Goal: Check status: Check status

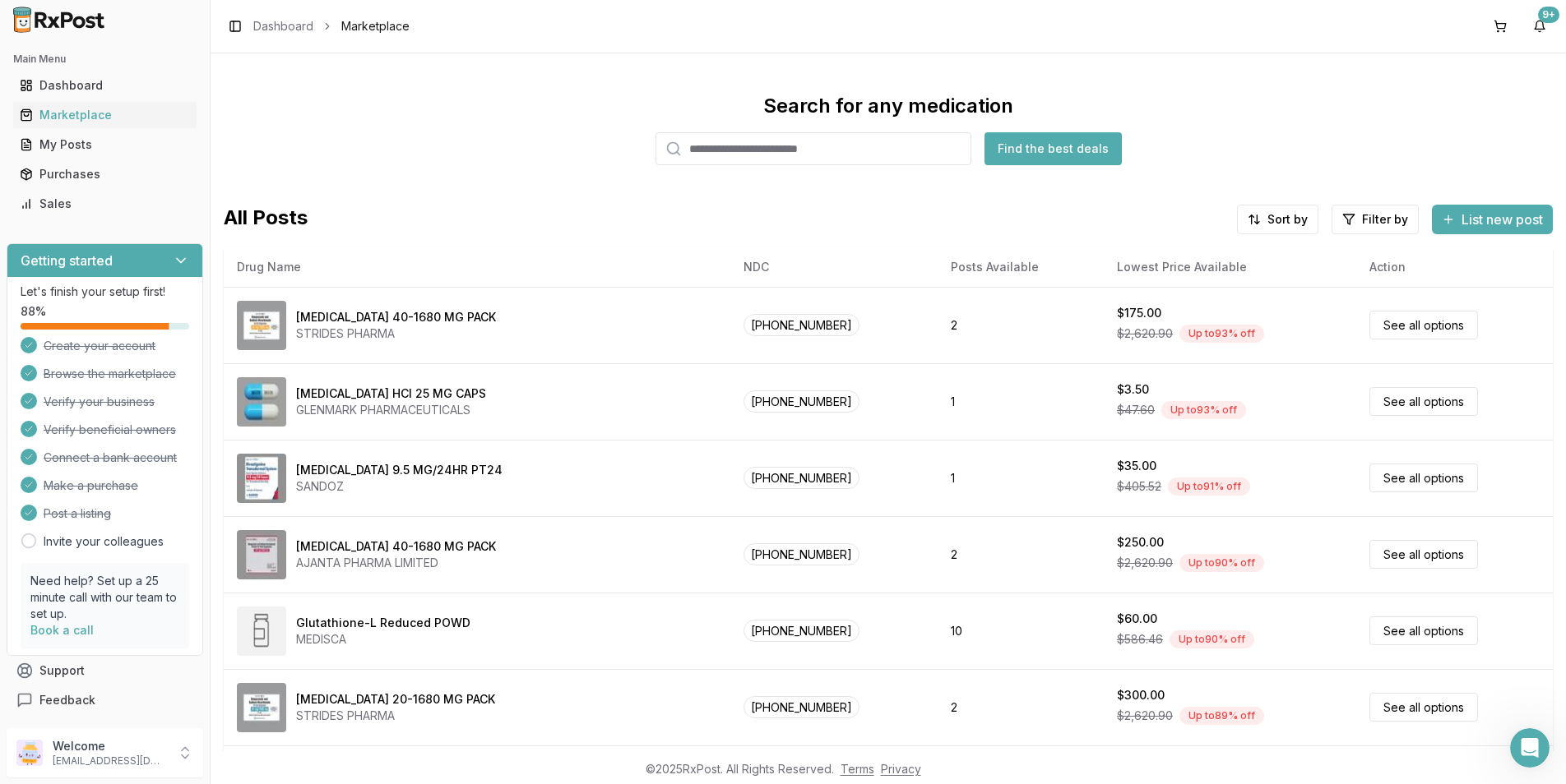
click at [806, 158] on input "search" at bounding box center [813, 149] width 316 height 33
type input "*******"
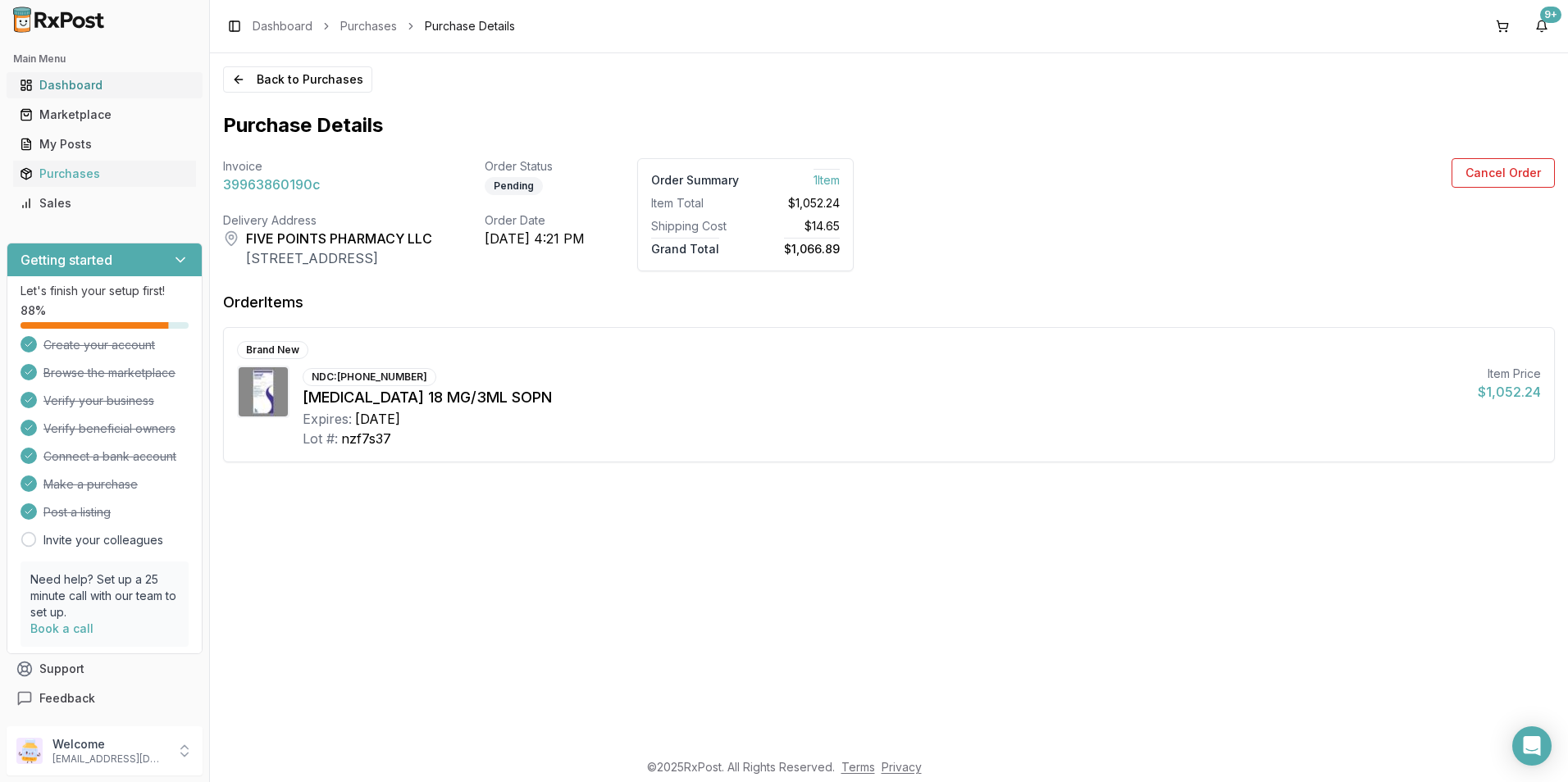
click at [68, 84] on div "Dashboard" at bounding box center [104, 85] width 169 height 17
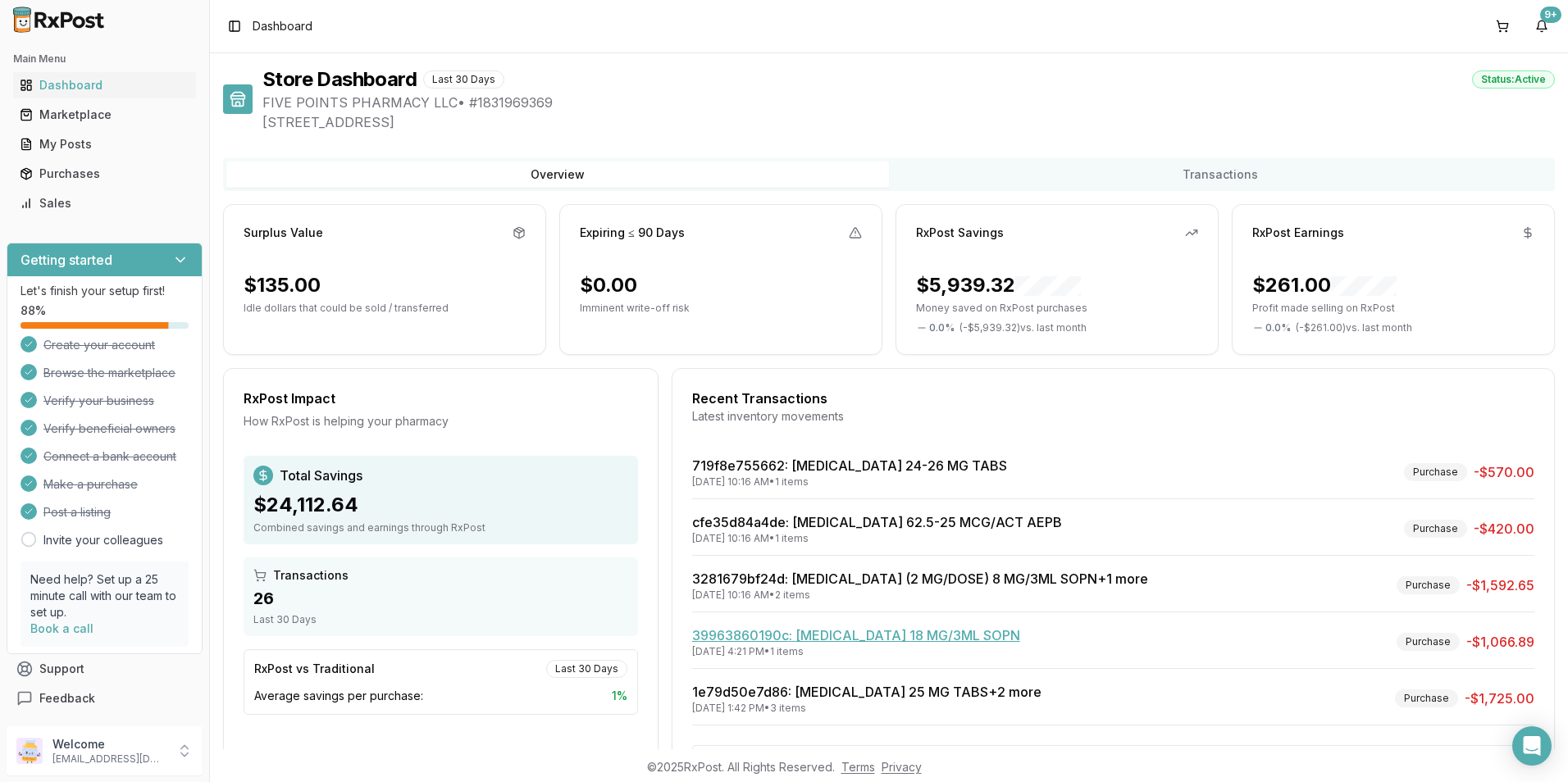
click at [794, 629] on link "39963860190c : [MEDICAL_DATA] 18 MG/3ML SOPN" at bounding box center [855, 636] width 328 height 17
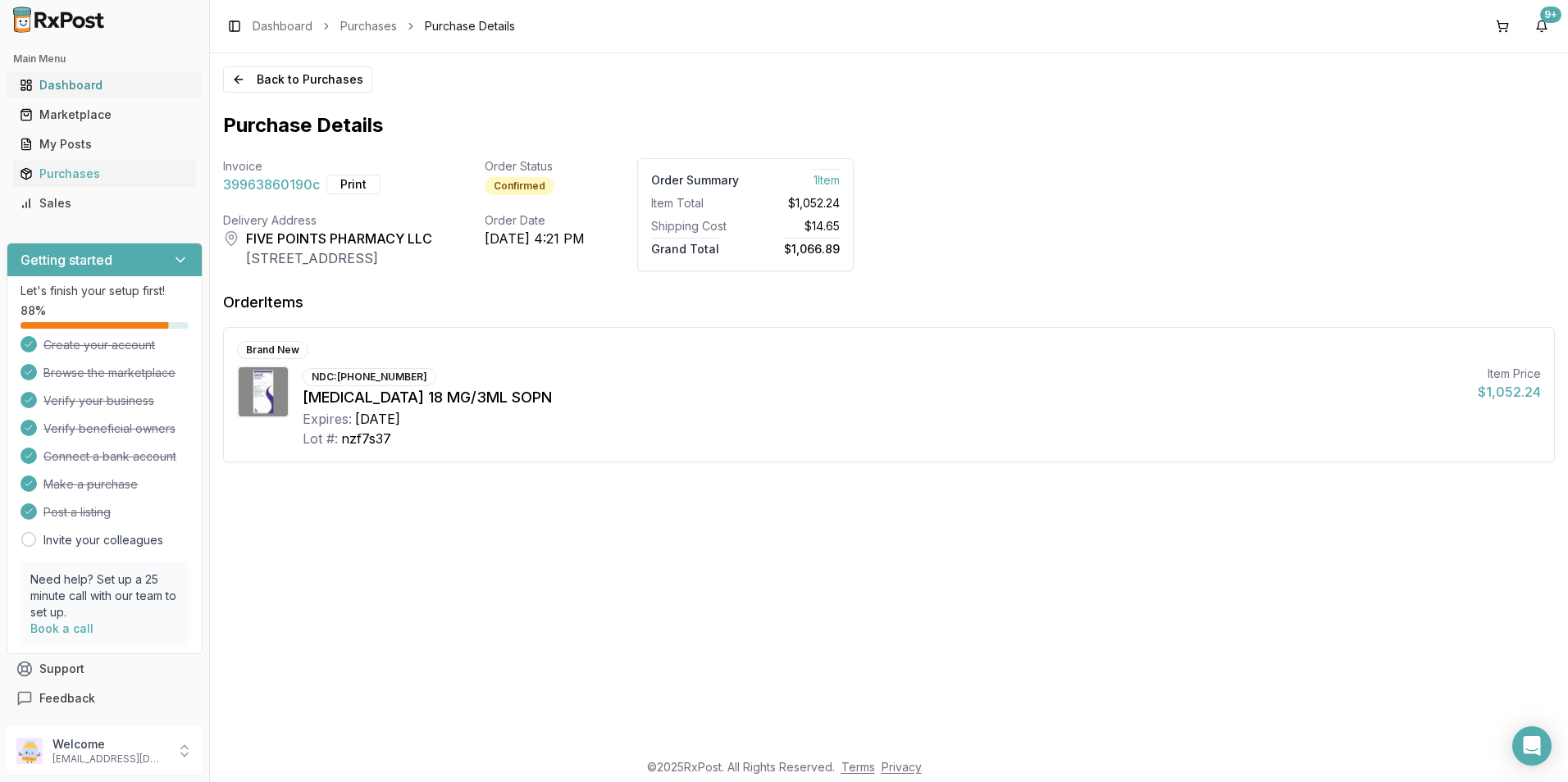
click at [64, 84] on div "Dashboard" at bounding box center [104, 85] width 169 height 17
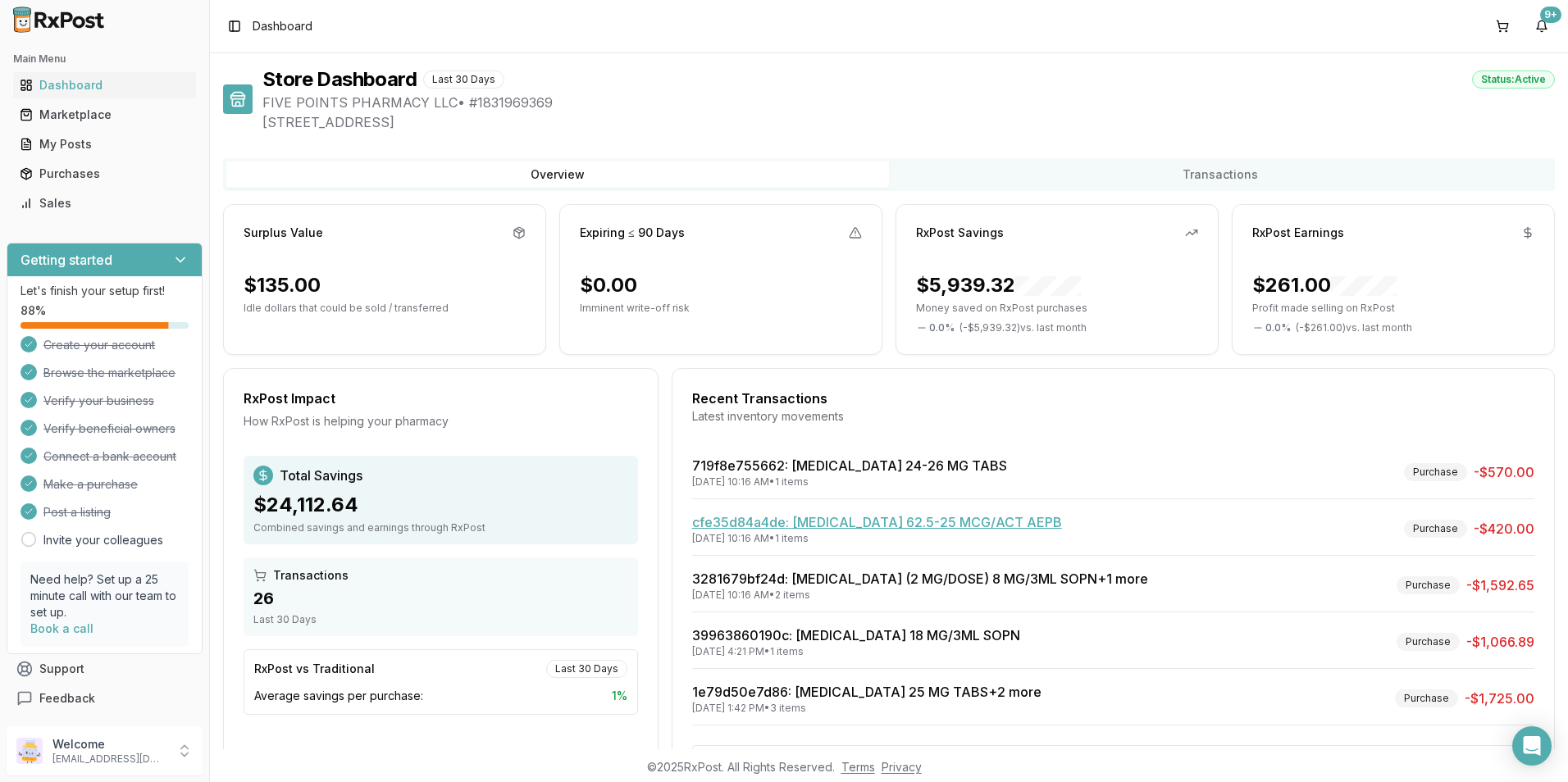
click at [771, 520] on link "cfe35d84a4de : [MEDICAL_DATA] 62.5-25 MCG/ACT AEPB" at bounding box center [876, 522] width 369 height 17
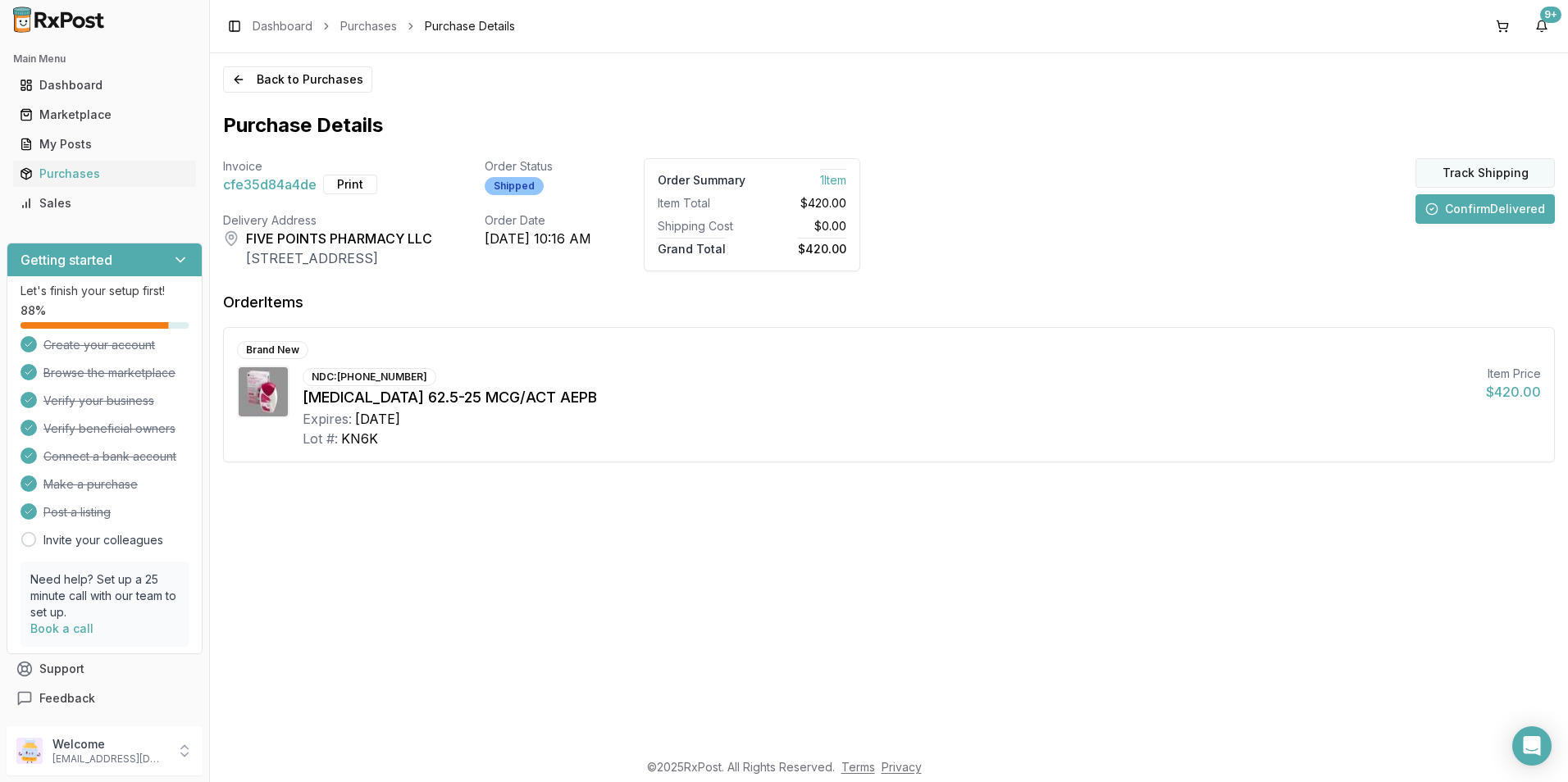
click at [1474, 164] on button "Track Shipping" at bounding box center [1485, 173] width 140 height 30
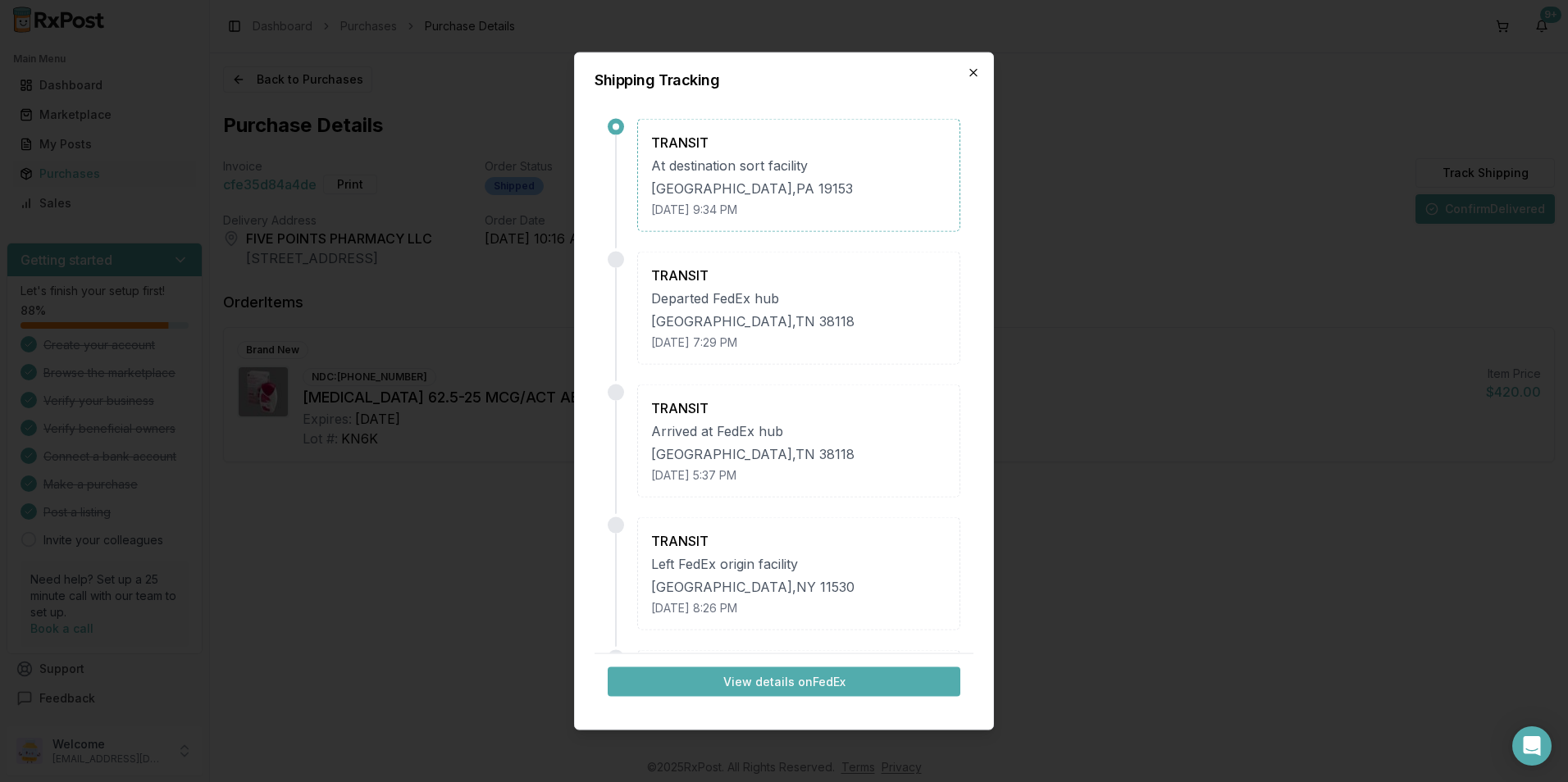
click at [973, 71] on icon "button" at bounding box center [974, 73] width 7 height 7
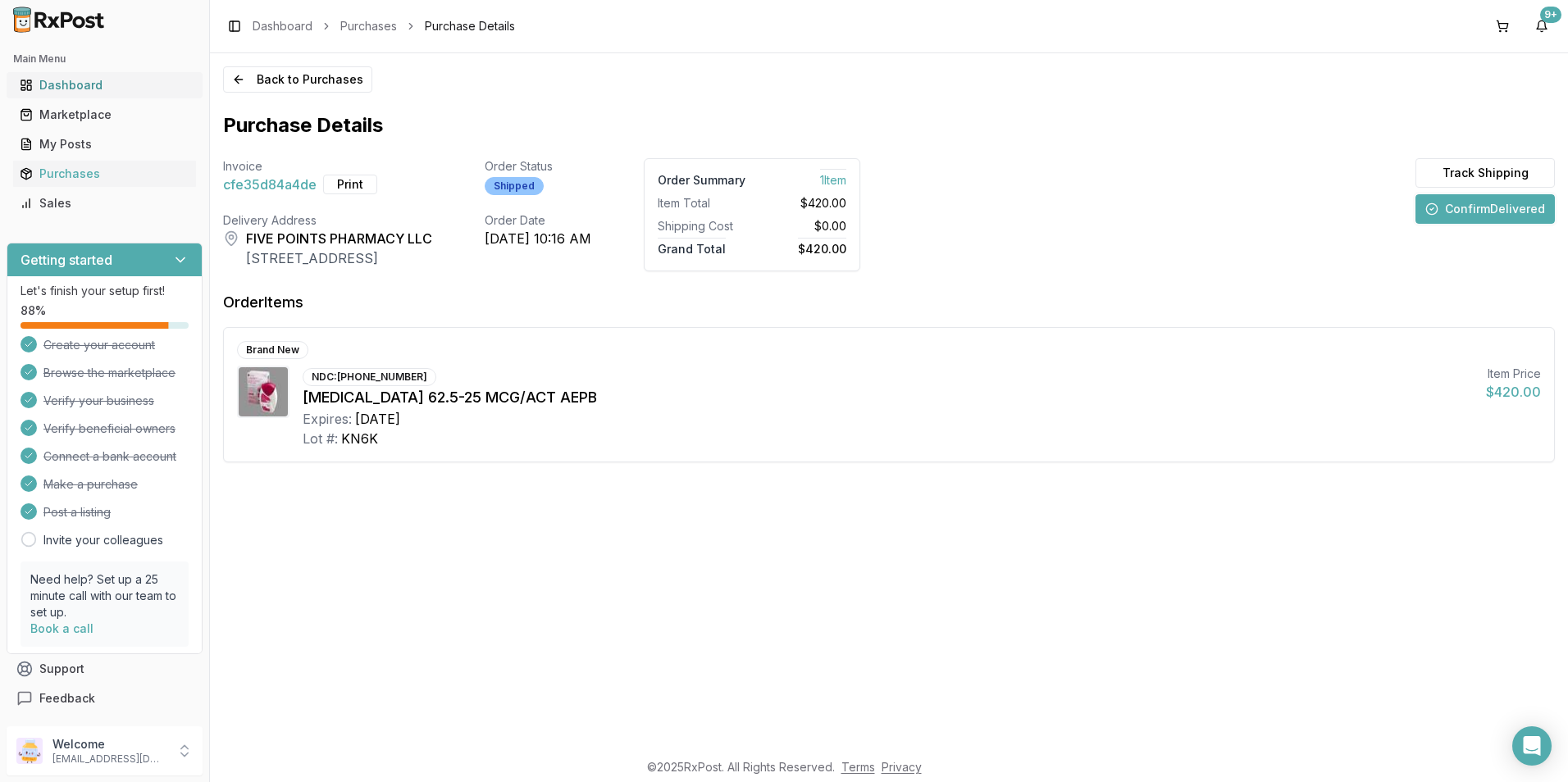
click at [80, 86] on div "Dashboard" at bounding box center [104, 85] width 169 height 17
